Goal: Task Accomplishment & Management: Use online tool/utility

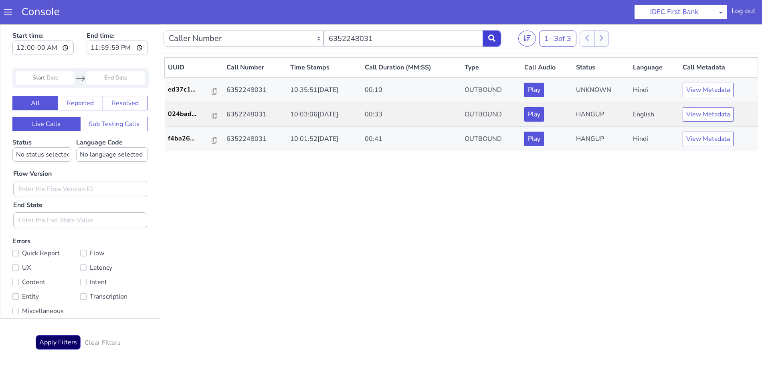
click at [500, 43] on button at bounding box center [492, 38] width 18 height 16
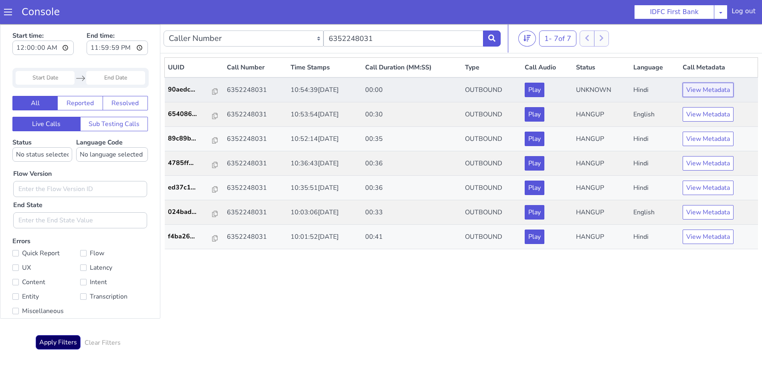
click at [719, 91] on button "View Metadata" at bounding box center [708, 90] width 51 height 14
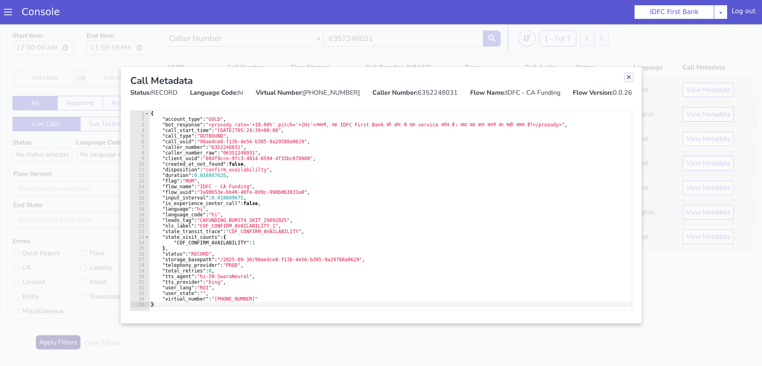
click at [628, 75] on link "Close" at bounding box center [629, 77] width 8 height 8
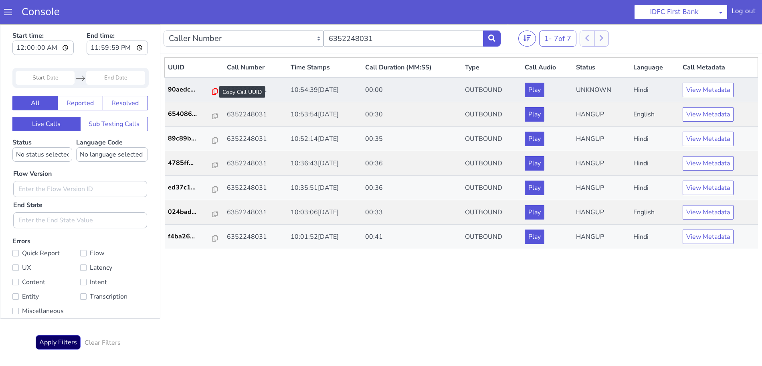
click at [212, 90] on icon at bounding box center [215, 91] width 6 height 6
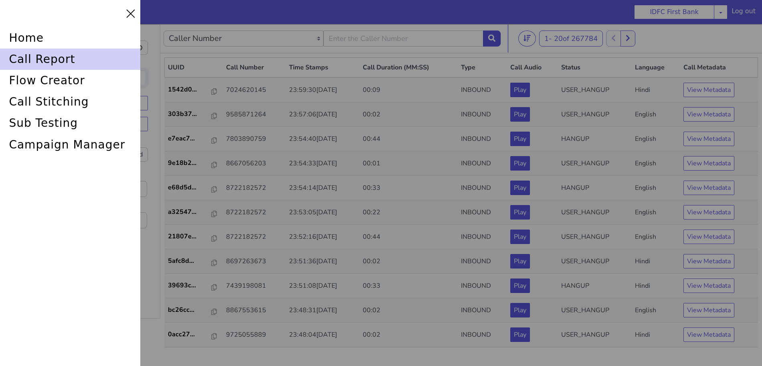
click at [38, 121] on div "call report" at bounding box center [48, 150] width 141 height 59
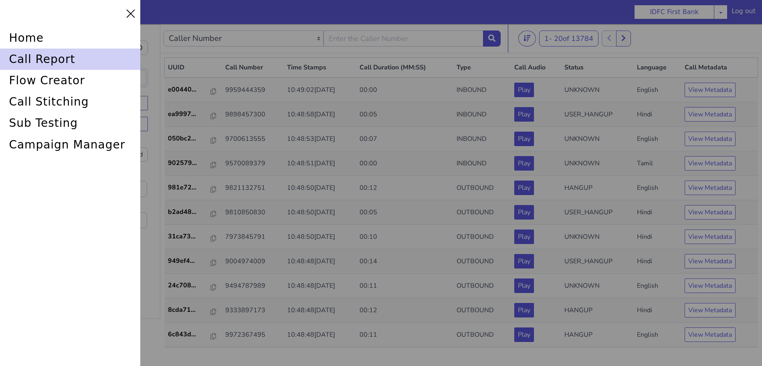
click at [36, 55] on div "call report" at bounding box center [79, 41] width 142 height 30
click at [36, 211] on div "call report" at bounding box center [55, 260] width 127 height 98
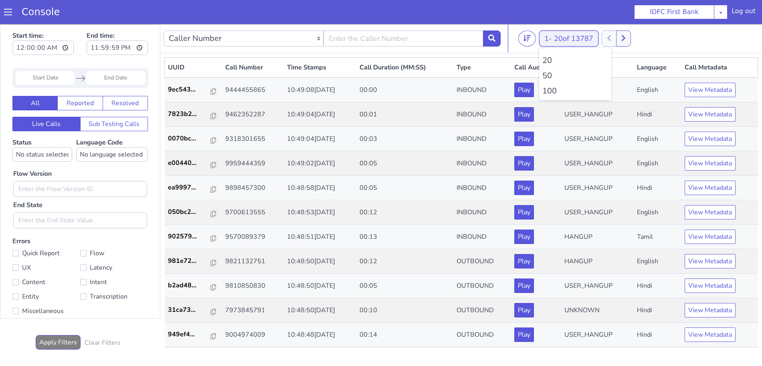
click at [582, 43] on span "20 of 13787" at bounding box center [573, 39] width 39 height 10
click at [553, 91] on li "100" at bounding box center [575, 91] width 66 height 12
